Goal: Task Accomplishment & Management: Complete application form

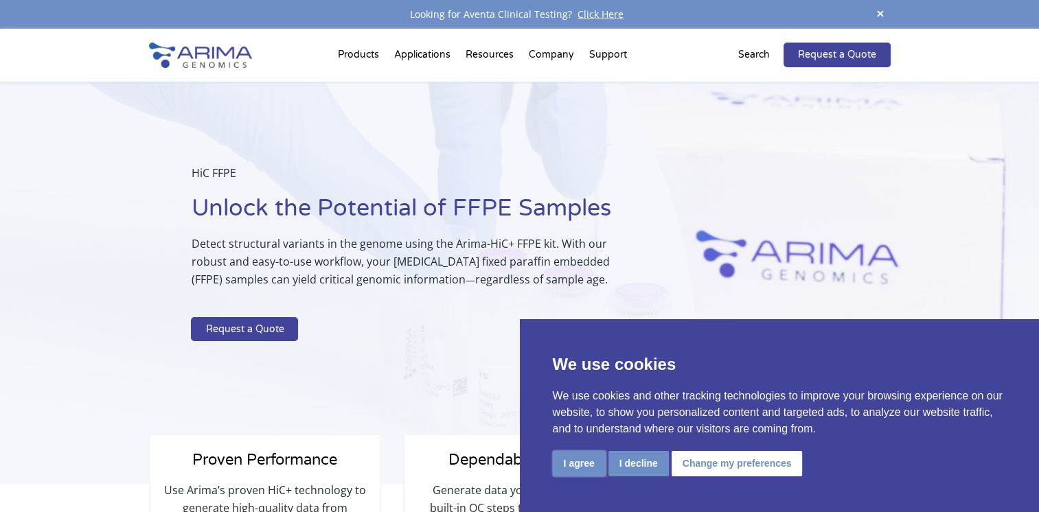
click at [587, 463] on button "I agree" at bounding box center [579, 463] width 53 height 25
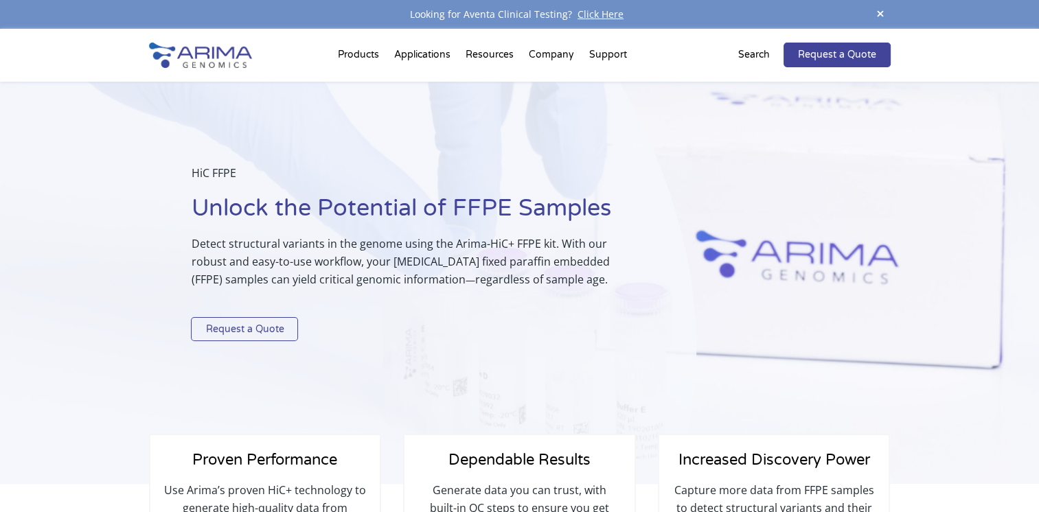
click at [288, 324] on link "Request a Quote" at bounding box center [244, 329] width 107 height 25
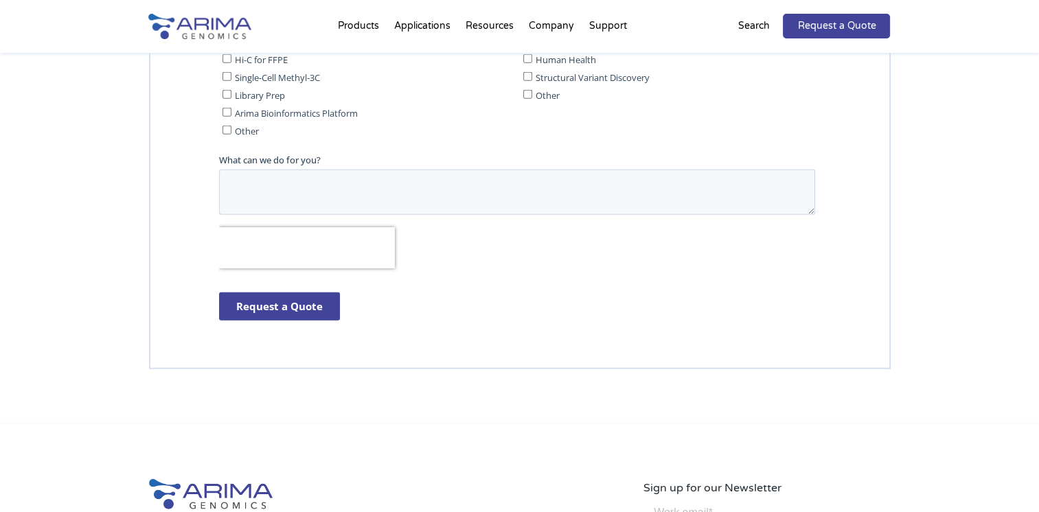
scroll to position [3449, 0]
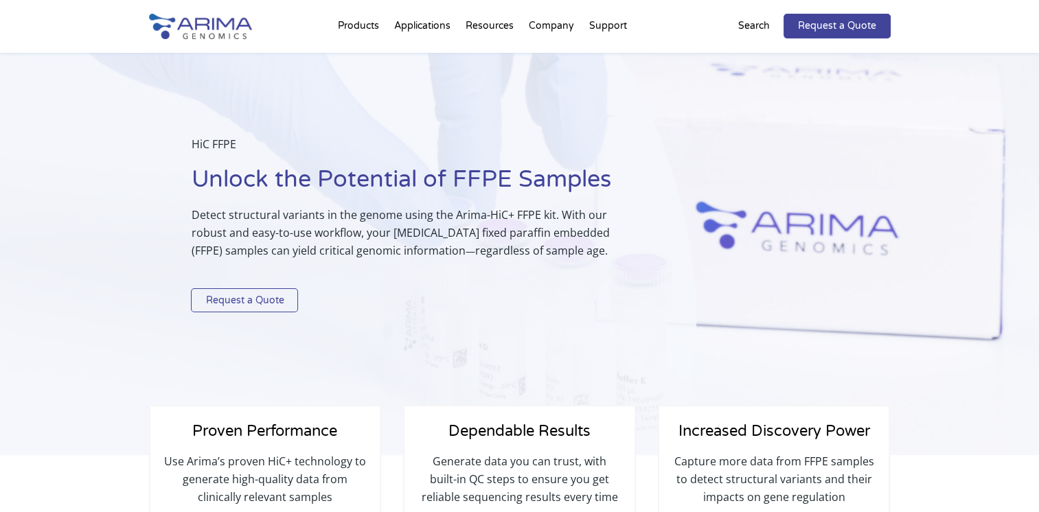
click at [236, 306] on link "Request a Quote" at bounding box center [244, 300] width 107 height 25
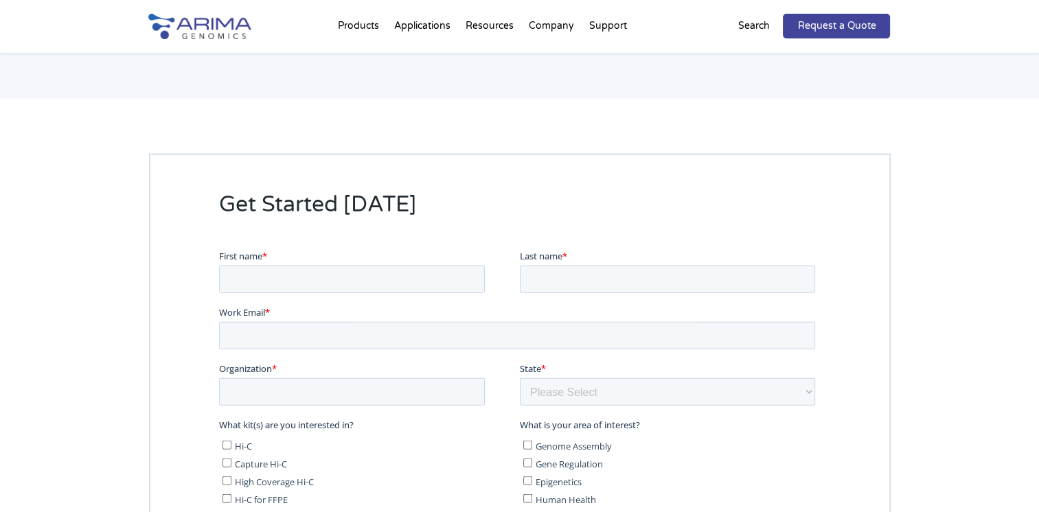
scroll to position [3060, 0]
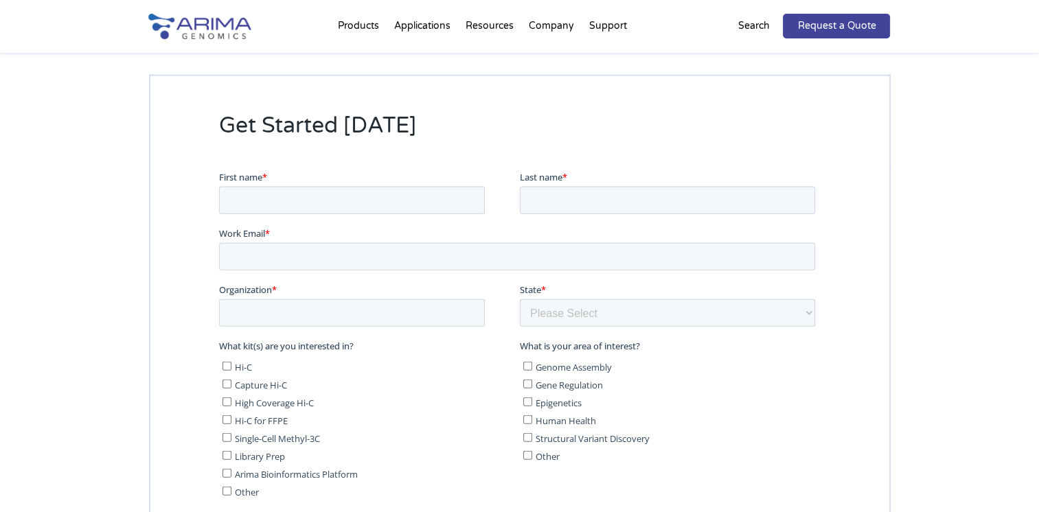
click at [225, 421] on input "Hi-C for FFPE" at bounding box center [226, 419] width 9 height 9
checkbox input "true"
click at [529, 385] on input "Gene Regulation" at bounding box center [527, 384] width 9 height 9
checkbox input "true"
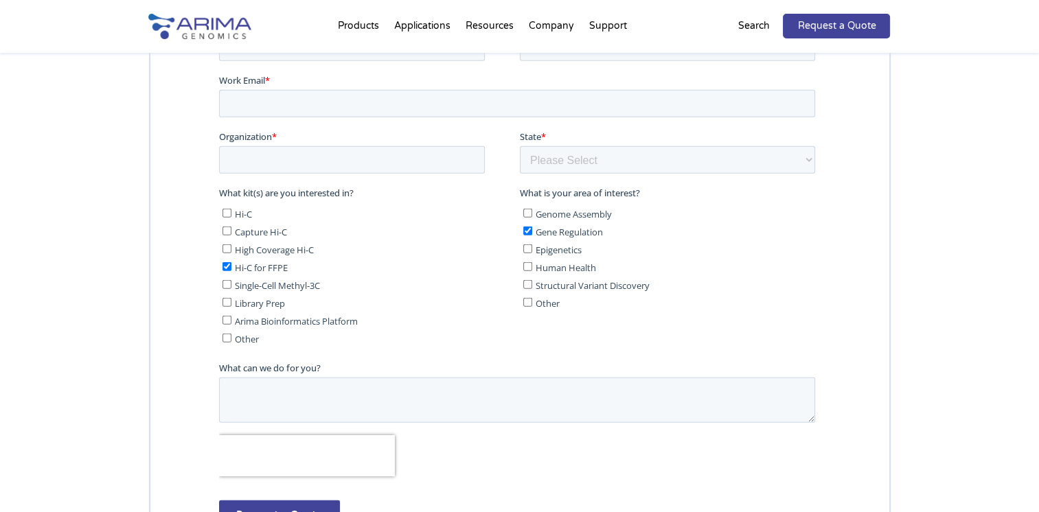
scroll to position [3075, 0]
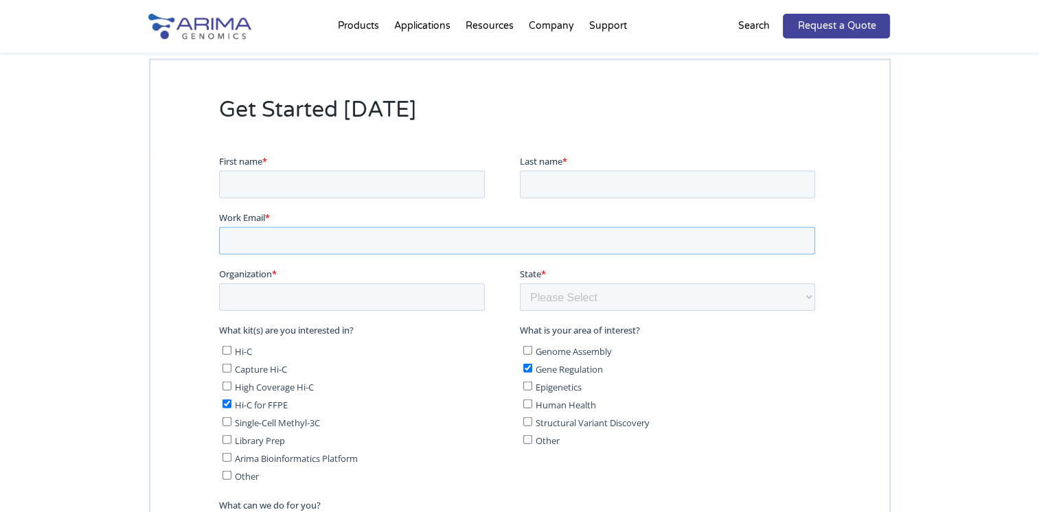
click at [303, 253] on input "Work Email *" at bounding box center [516, 240] width 596 height 27
type input "kadas.janos@ud-genomed.hu"
click at [300, 187] on input "First name *" at bounding box center [351, 184] width 266 height 27
type input "János"
click at [534, 183] on input "Last name *" at bounding box center [666, 184] width 295 height 27
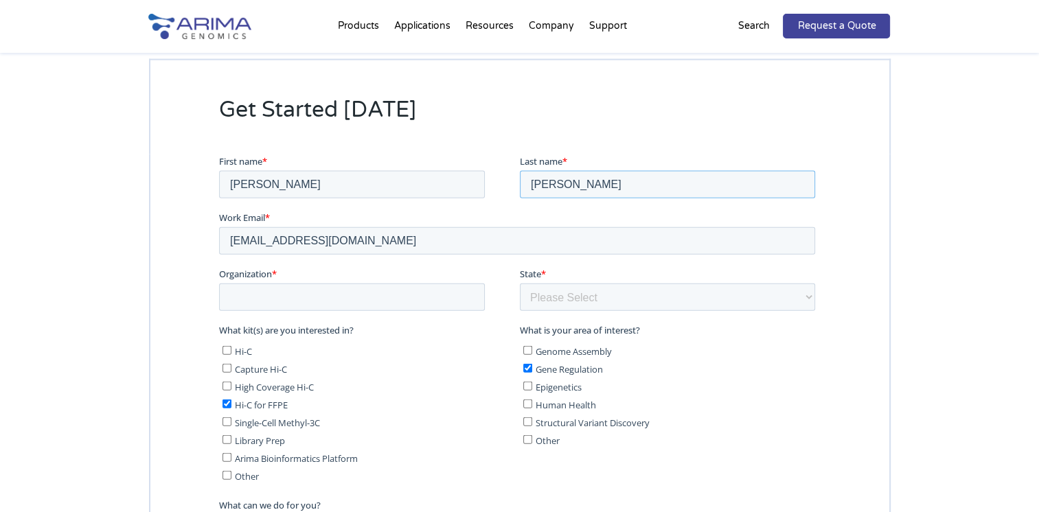
drag, startPoint x: 549, startPoint y: 184, endPoint x: 522, endPoint y: 186, distance: 26.9
click at [522, 186] on input "Dr. Kádas" at bounding box center [666, 184] width 295 height 27
click at [569, 187] on input "Kádas" at bounding box center [666, 184] width 295 height 27
type input "Kádas, PhD"
click at [244, 304] on input "Organization *" at bounding box center [351, 297] width 266 height 27
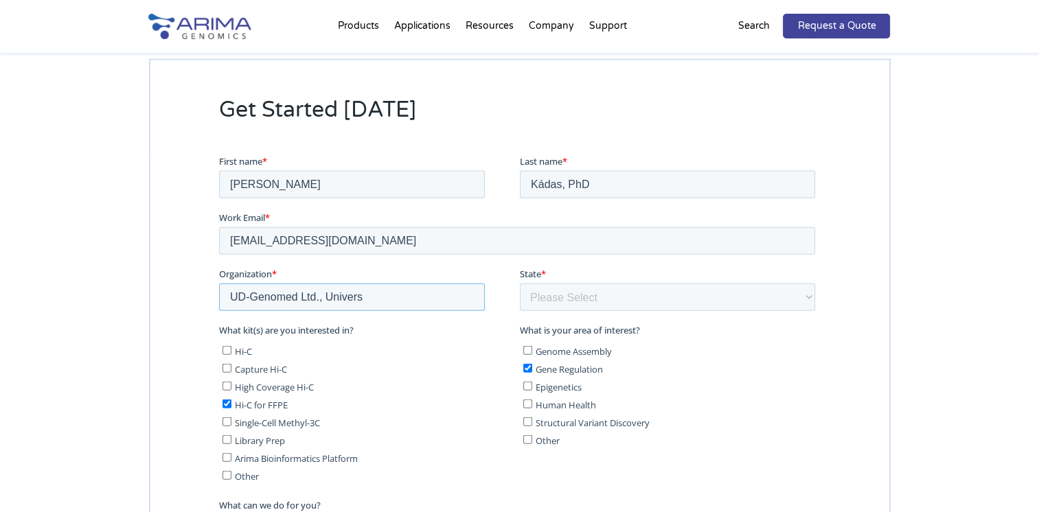
type input "UD-Genomed Ltd. / University of Debrecen"
click at [614, 298] on select "Please Select Other/Non-US Alabama Alaska Arizona Arkansas California Colorado …" at bounding box center [666, 297] width 295 height 27
select select "Other/Non-US"
click at [519, 284] on select "Please Select Other/Non-US Alabama Alaska Arizona Arkansas California Colorado …" at bounding box center [666, 297] width 295 height 27
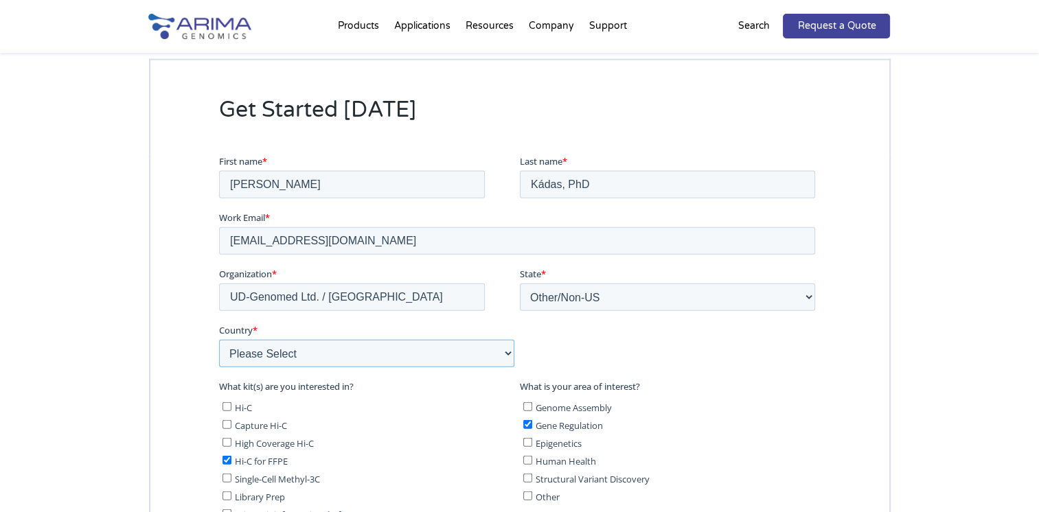
click at [358, 345] on select "Please Select Afghanistan Åland Islands Albania Algeria American Samoa Andorra …" at bounding box center [365, 353] width 295 height 27
select select "Hungary"
click at [218, 340] on select "Please Select Afghanistan Åland Islands Albania Algeria American Samoa Andorra …" at bounding box center [365, 353] width 295 height 27
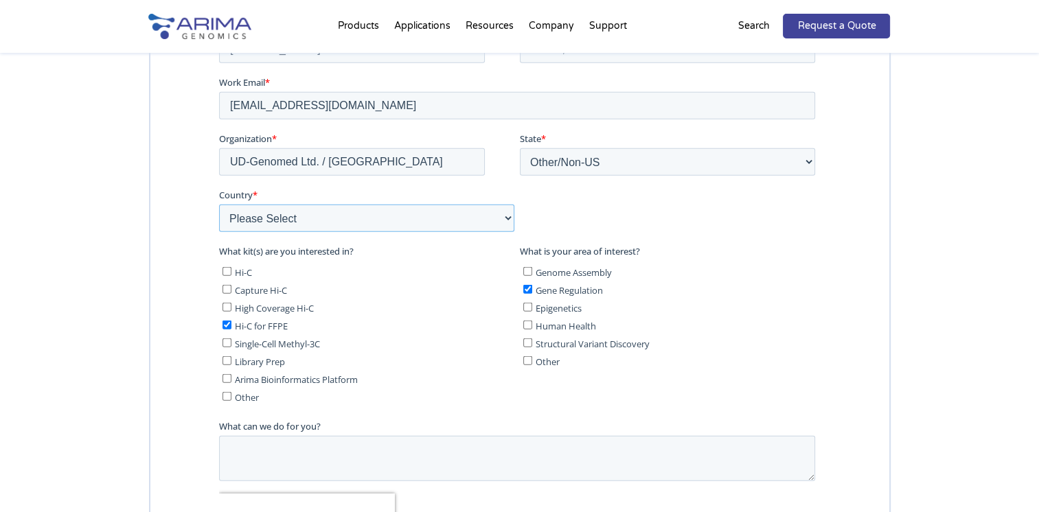
scroll to position [3213, 0]
click at [699, 451] on textarea "What can we do for you?" at bounding box center [516, 455] width 596 height 45
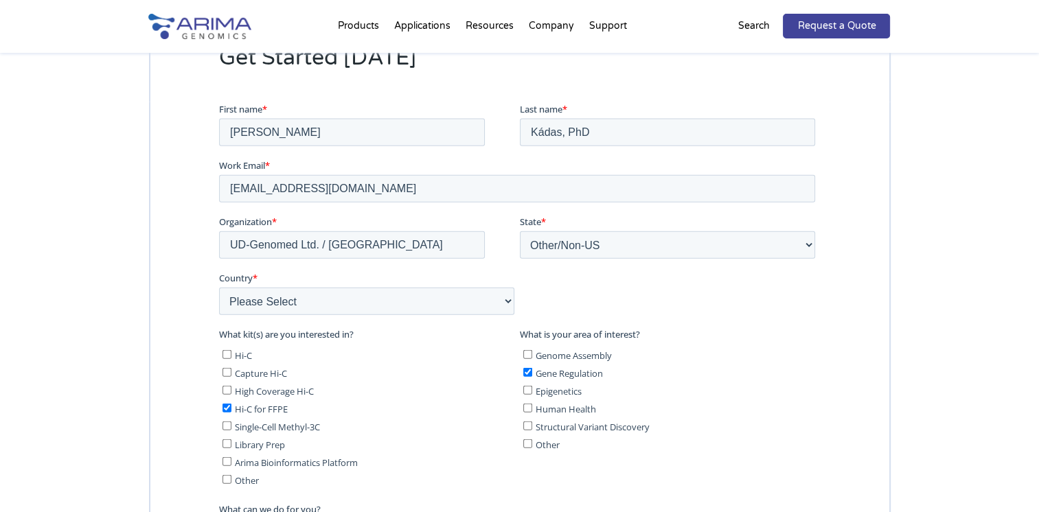
scroll to position [3192, 0]
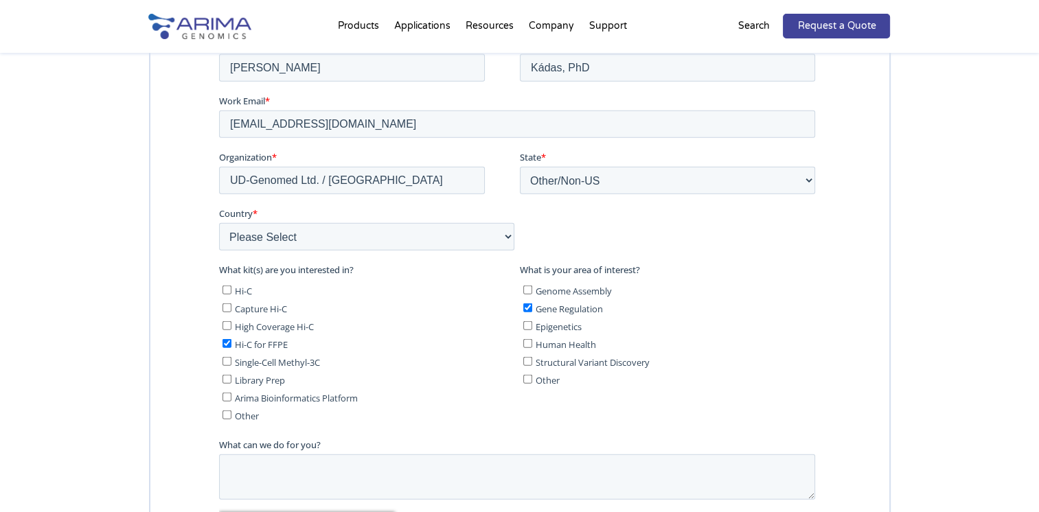
click at [529, 286] on input "Genome Assembly" at bounding box center [527, 289] width 9 height 9
checkbox input "true"
click at [529, 327] on input "Epigenetics" at bounding box center [527, 325] width 9 height 9
checkbox input "true"
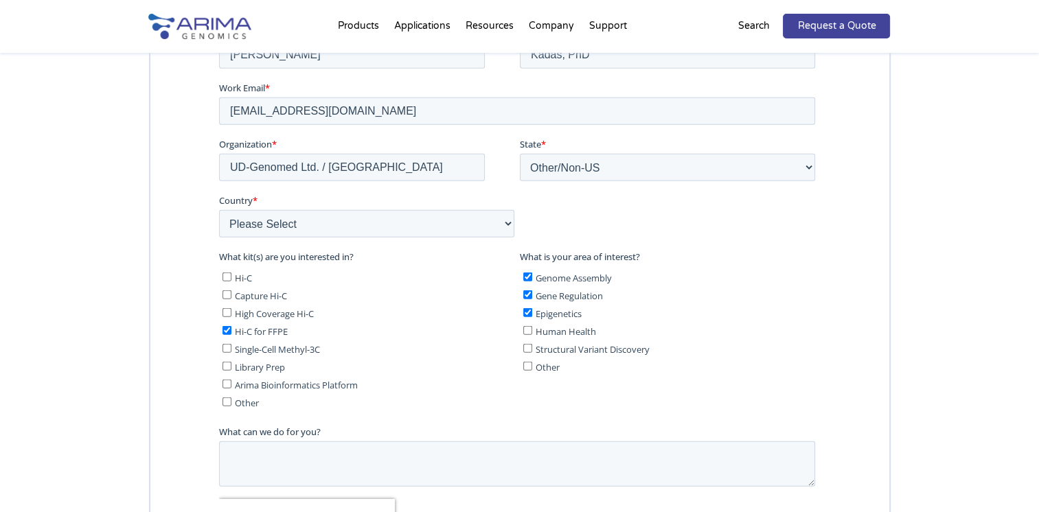
scroll to position [3329, 0]
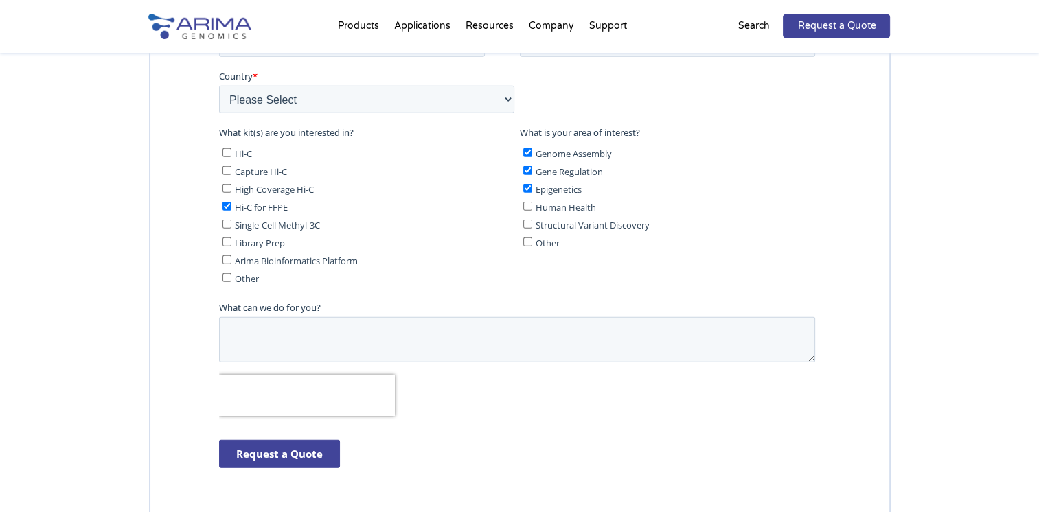
click at [291, 464] on input "Request a Quote" at bounding box center [278, 454] width 121 height 28
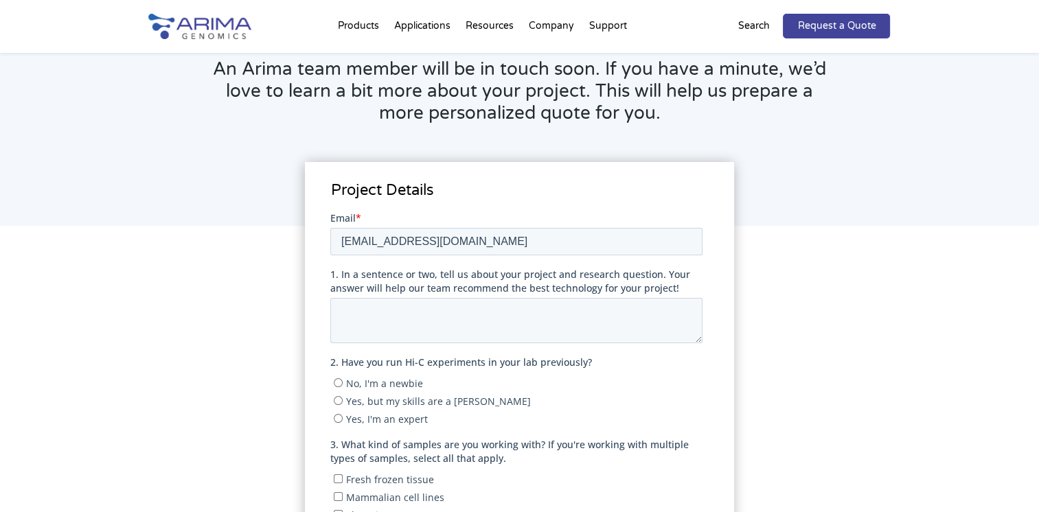
scroll to position [247, 0]
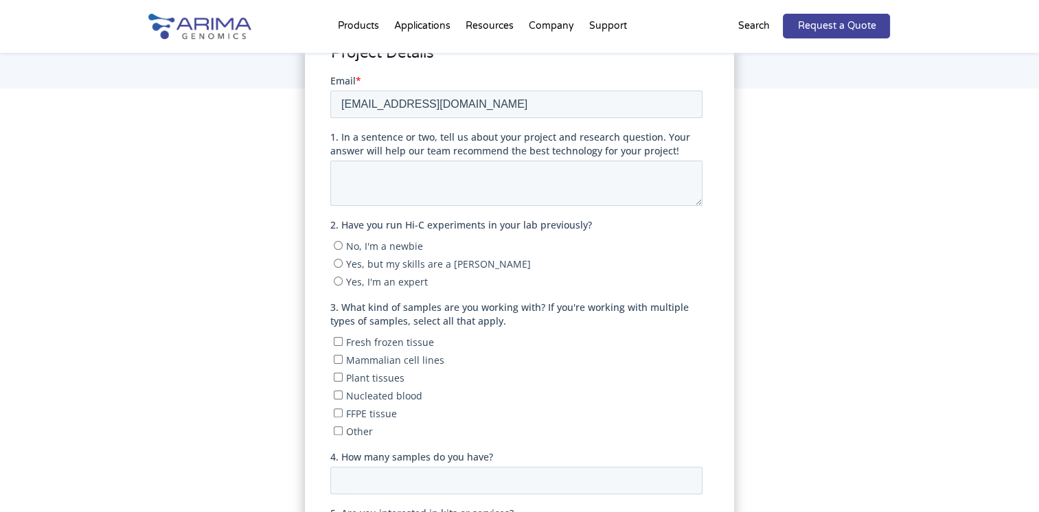
click at [340, 245] on input "No, I'm a newbie" at bounding box center [338, 244] width 9 height 9
radio input "true"
click at [342, 408] on input "FFPE tissue" at bounding box center [338, 412] width 9 height 9
checkbox input "true"
click at [492, 479] on input "4. How many samples do you have?" at bounding box center [516, 479] width 372 height 27
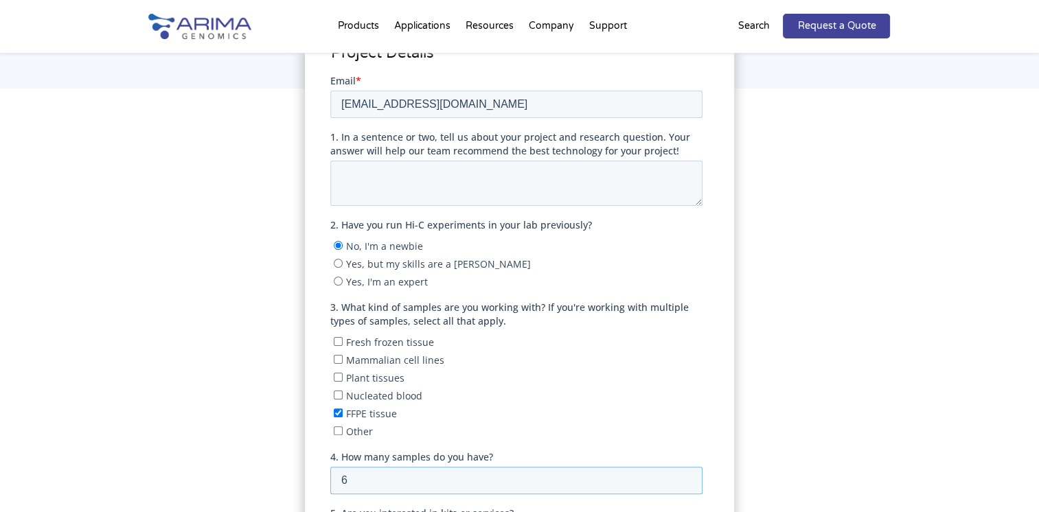
type input "6"
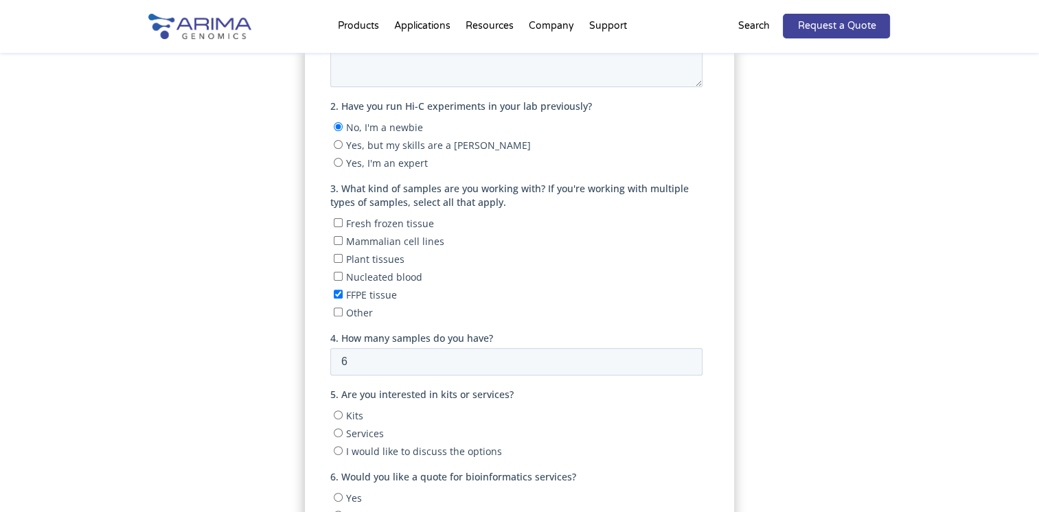
scroll to position [453, 0]
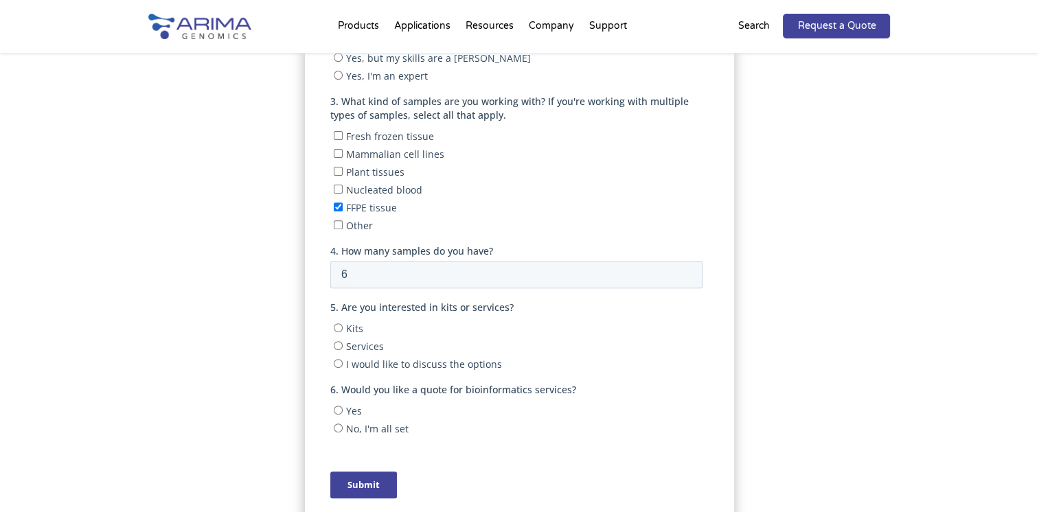
drag, startPoint x: 339, startPoint y: 323, endPoint x: 341, endPoint y: 334, distance: 11.3
click at [339, 324] on input "Kits" at bounding box center [338, 327] width 9 height 9
radio input "true"
click at [340, 341] on input "Services" at bounding box center [338, 345] width 9 height 9
radio input "true"
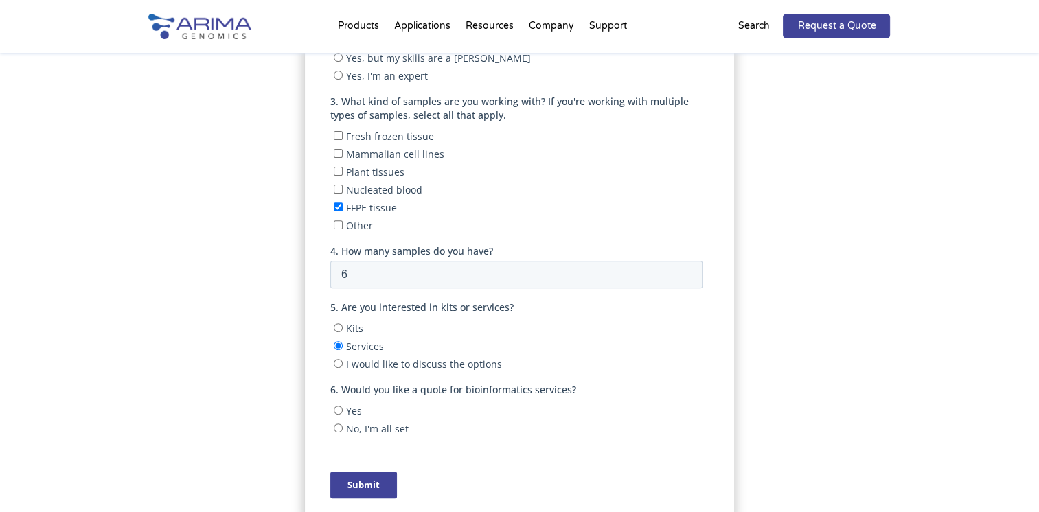
click at [337, 359] on input "I would like to discuss the options" at bounding box center [338, 363] width 9 height 9
radio input "true"
click at [337, 424] on input "No, I'm all set" at bounding box center [338, 428] width 9 height 9
radio input "true"
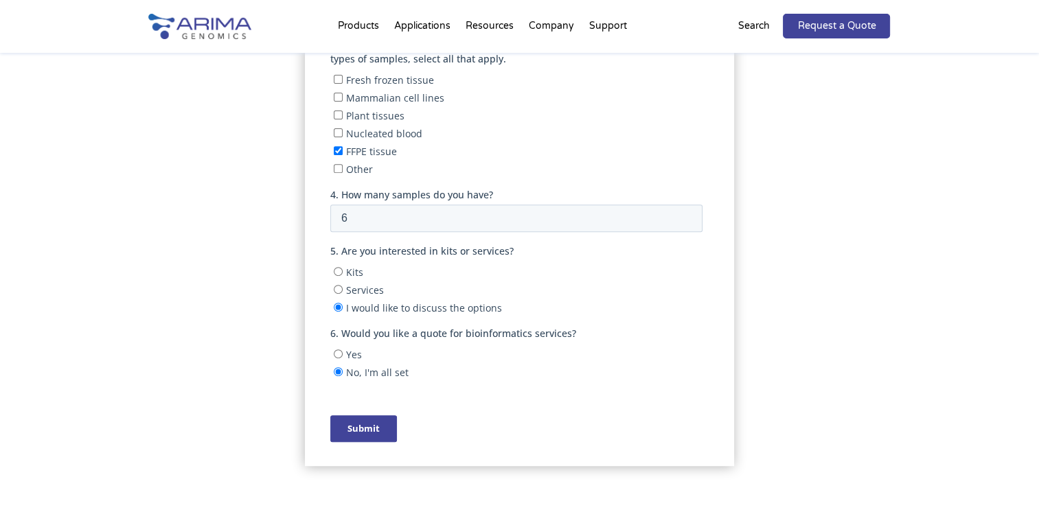
scroll to position [522, 0]
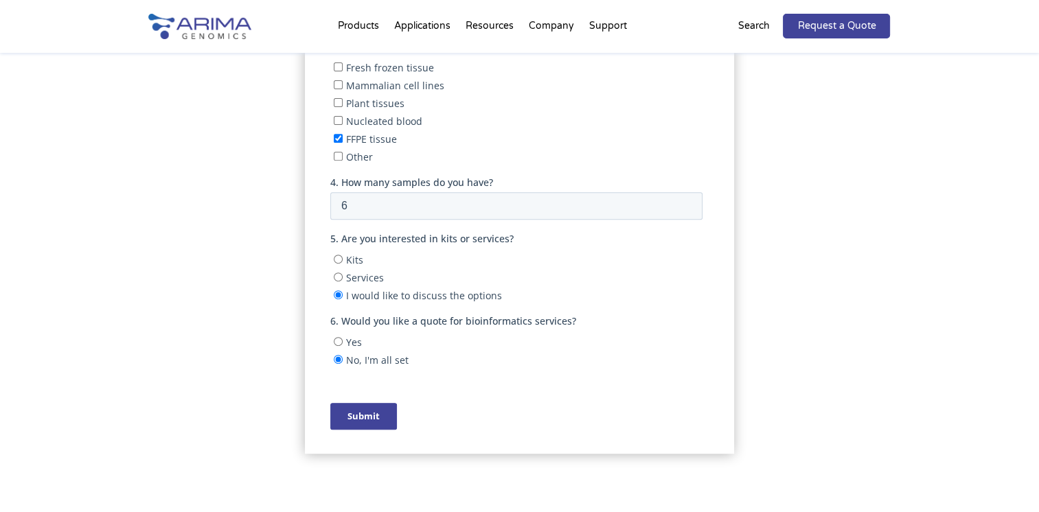
click at [383, 412] on input "Submit" at bounding box center [363, 416] width 67 height 27
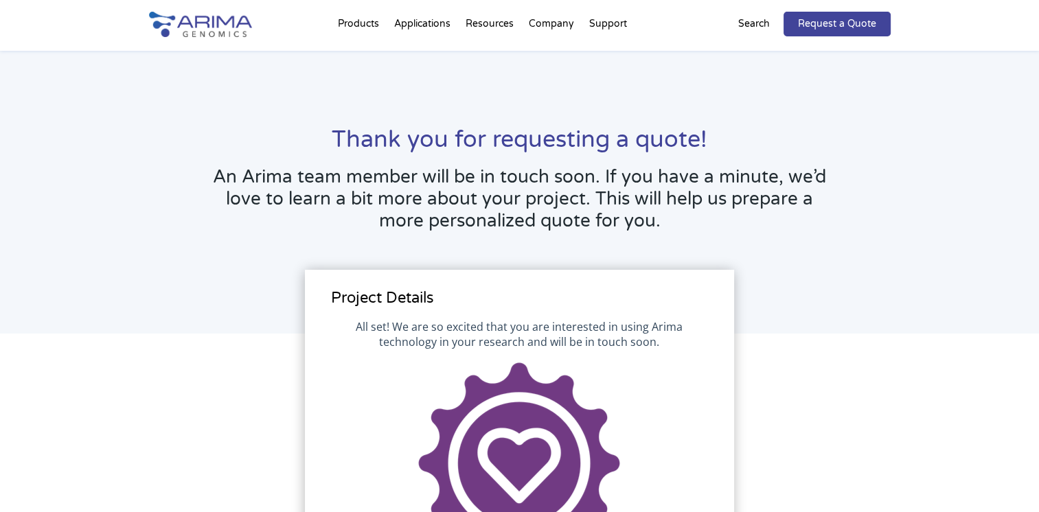
scroll to position [0, 0]
